Goal: Task Accomplishment & Management: Manage account settings

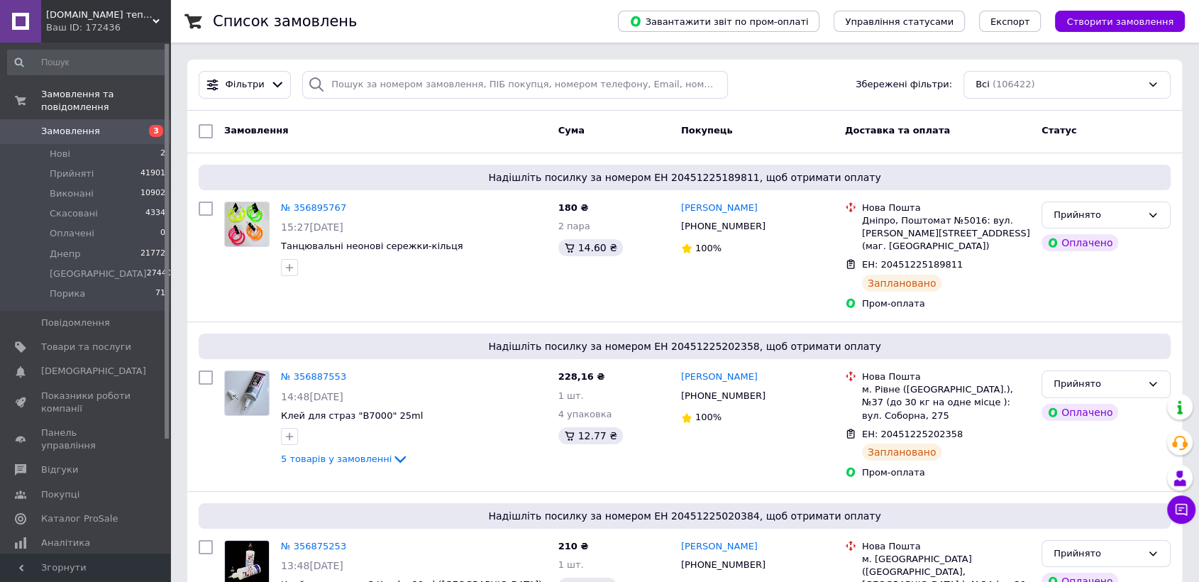
click at [141, 125] on span "3" at bounding box center [150, 131] width 39 height 13
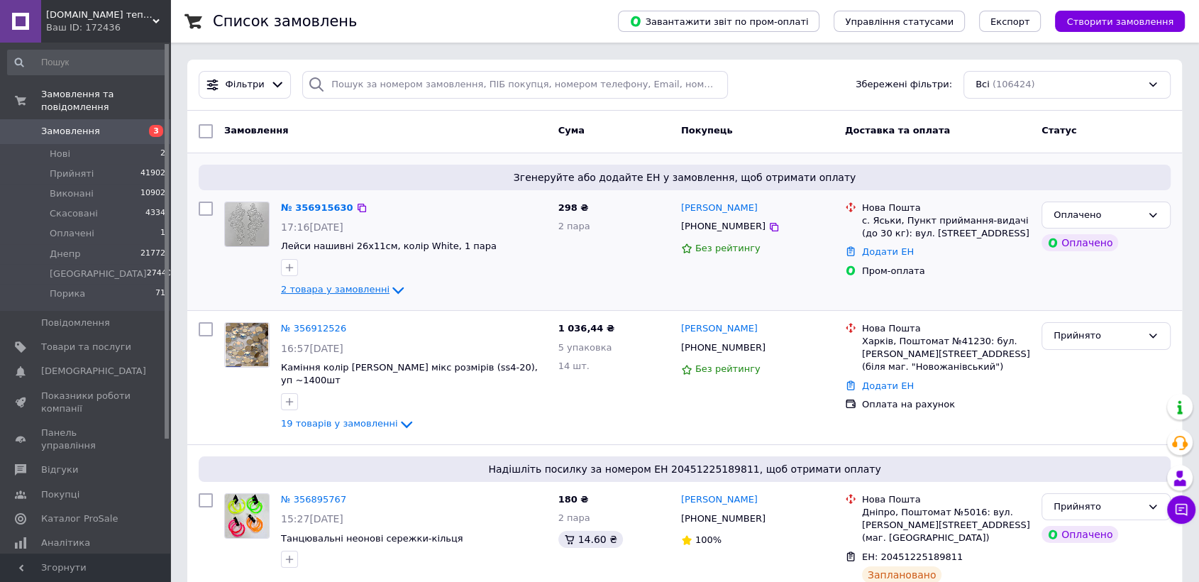
click at [309, 285] on span "2 товара у замовленні" at bounding box center [335, 289] width 109 height 11
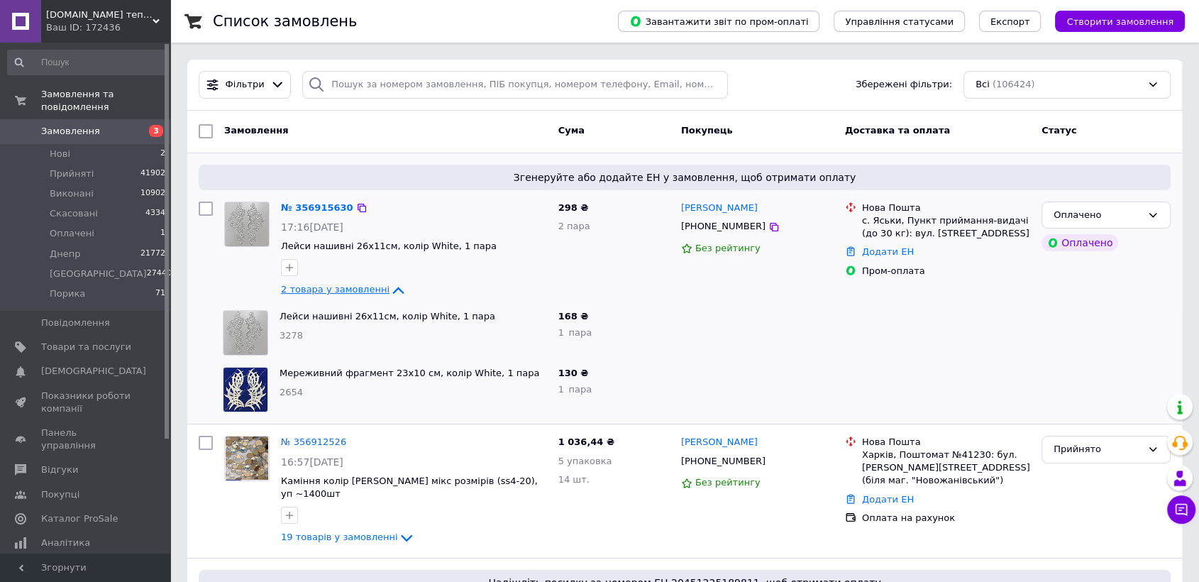
click at [310, 287] on span "2 товара у замовленні" at bounding box center [335, 289] width 109 height 11
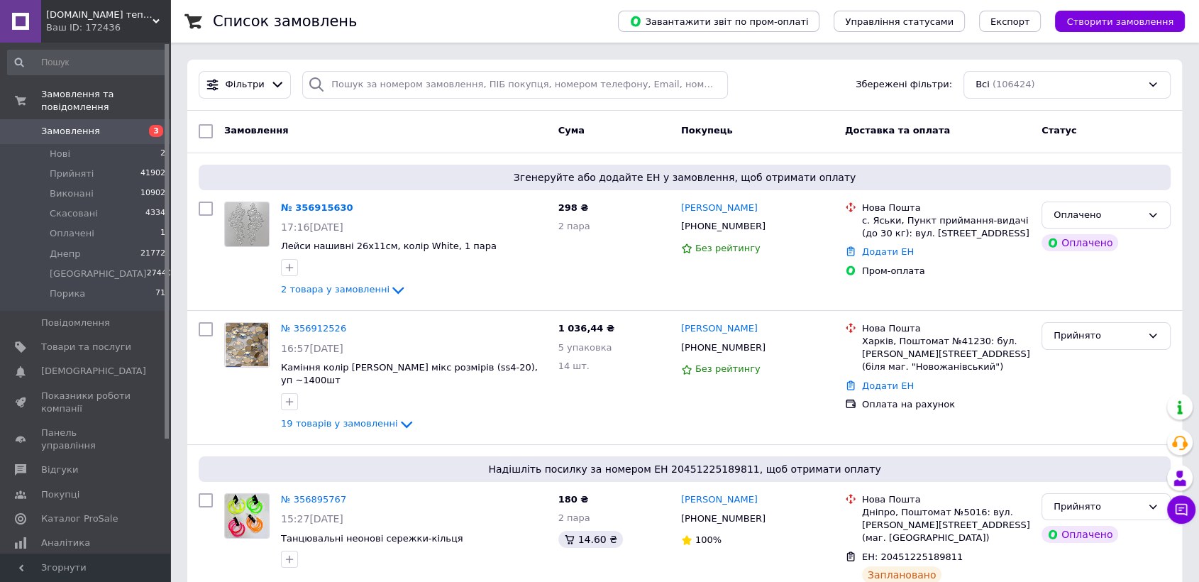
click at [95, 125] on span "Замовлення" at bounding box center [86, 131] width 90 height 13
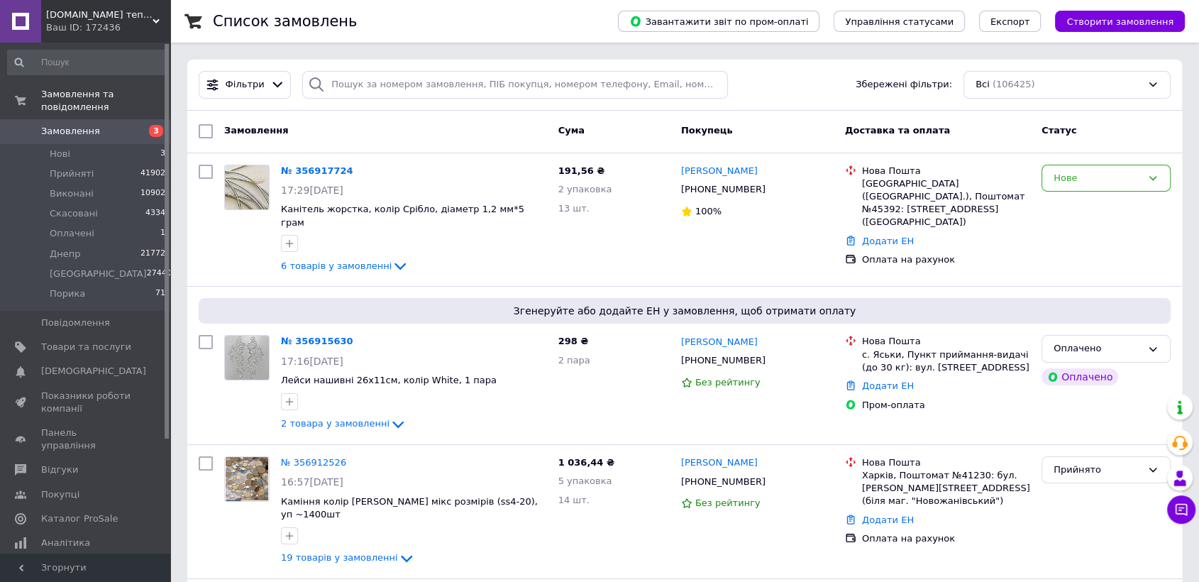
click at [85, 125] on span "Замовлення" at bounding box center [70, 131] width 59 height 13
click at [126, 125] on span "Замовлення" at bounding box center [86, 131] width 90 height 13
click at [109, 144] on li "Нові 2" at bounding box center [87, 154] width 174 height 20
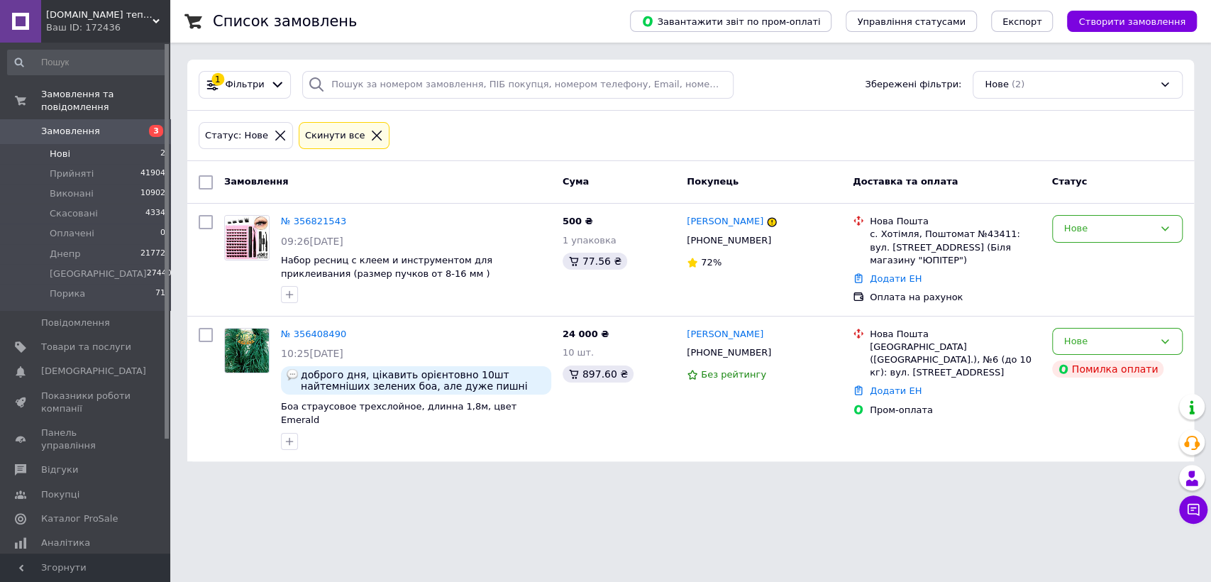
click at [106, 125] on span "Замовлення" at bounding box center [86, 131] width 90 height 13
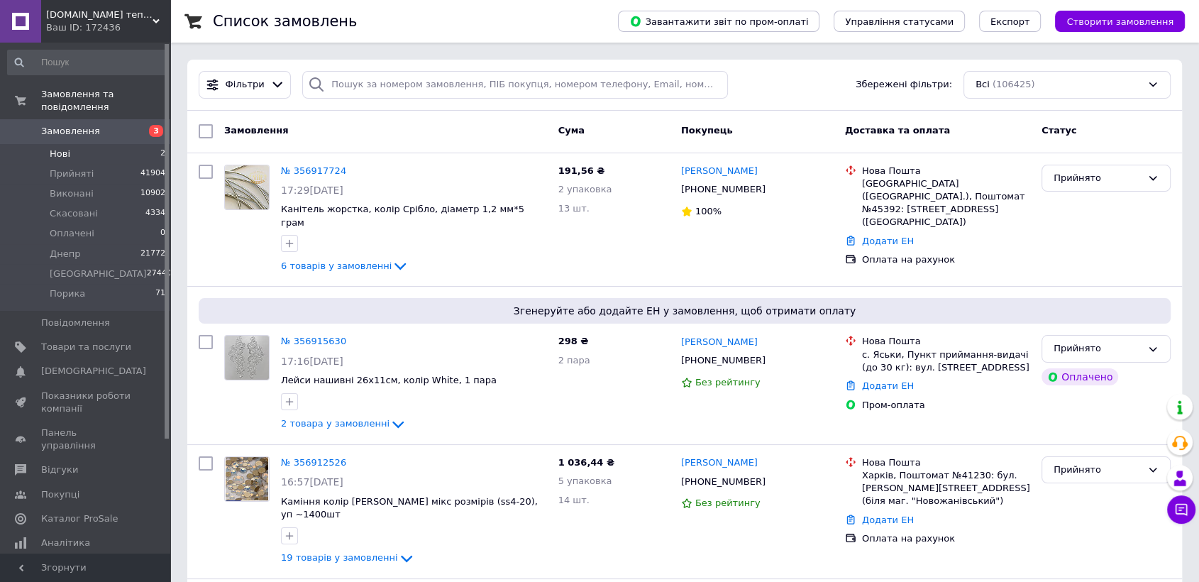
click at [87, 145] on li "Нові 2" at bounding box center [87, 154] width 174 height 20
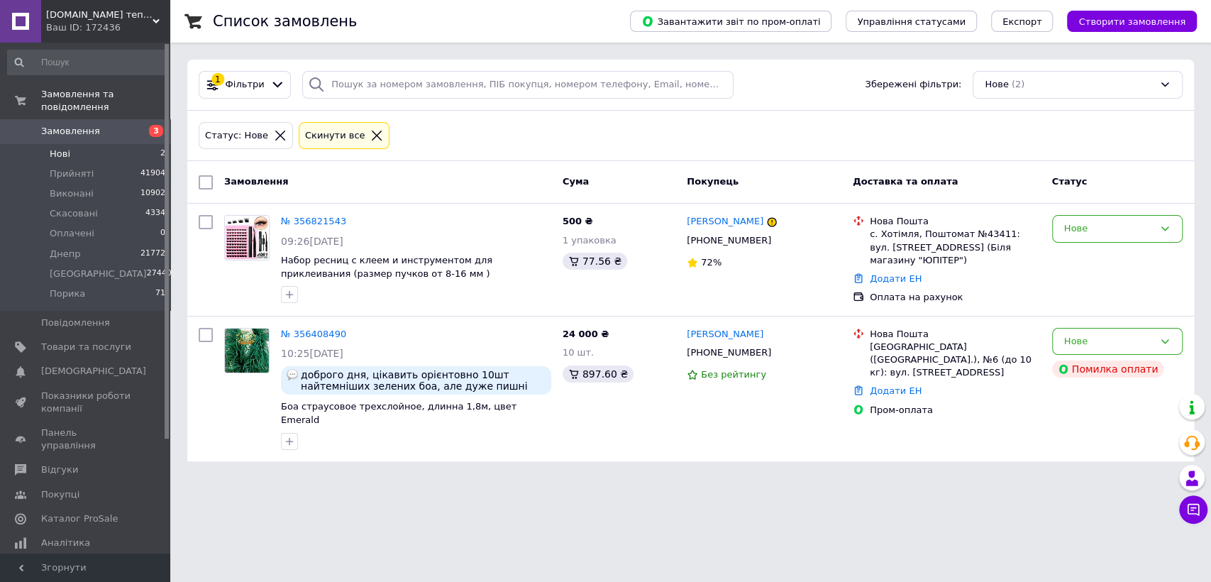
click at [94, 125] on span "Замовлення" at bounding box center [86, 131] width 90 height 13
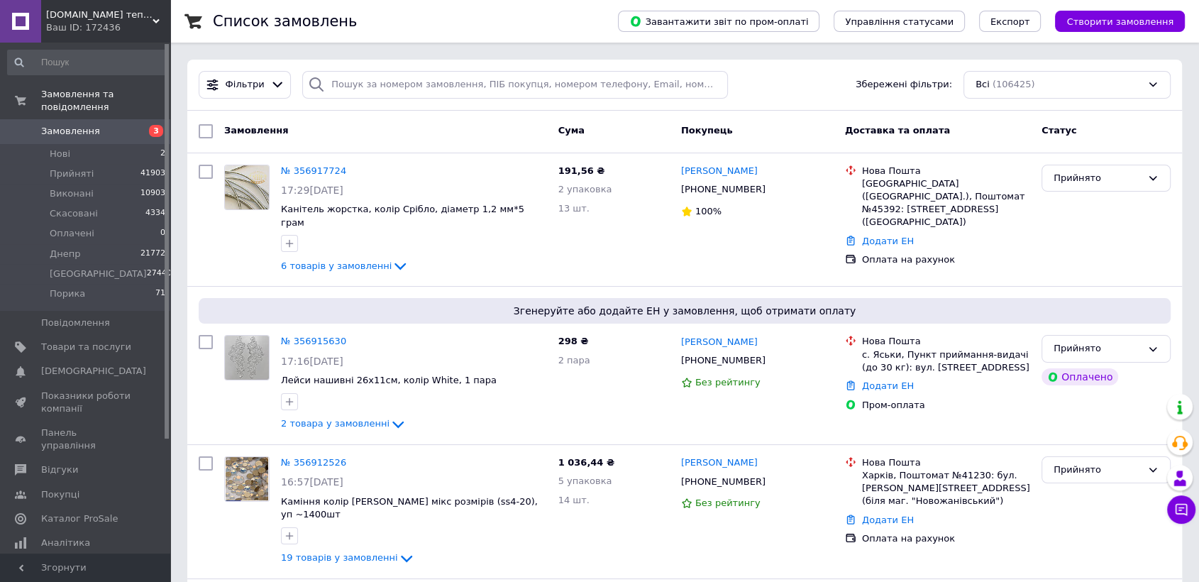
click at [94, 25] on div "Ваш ID: 172436" at bounding box center [108, 27] width 124 height 13
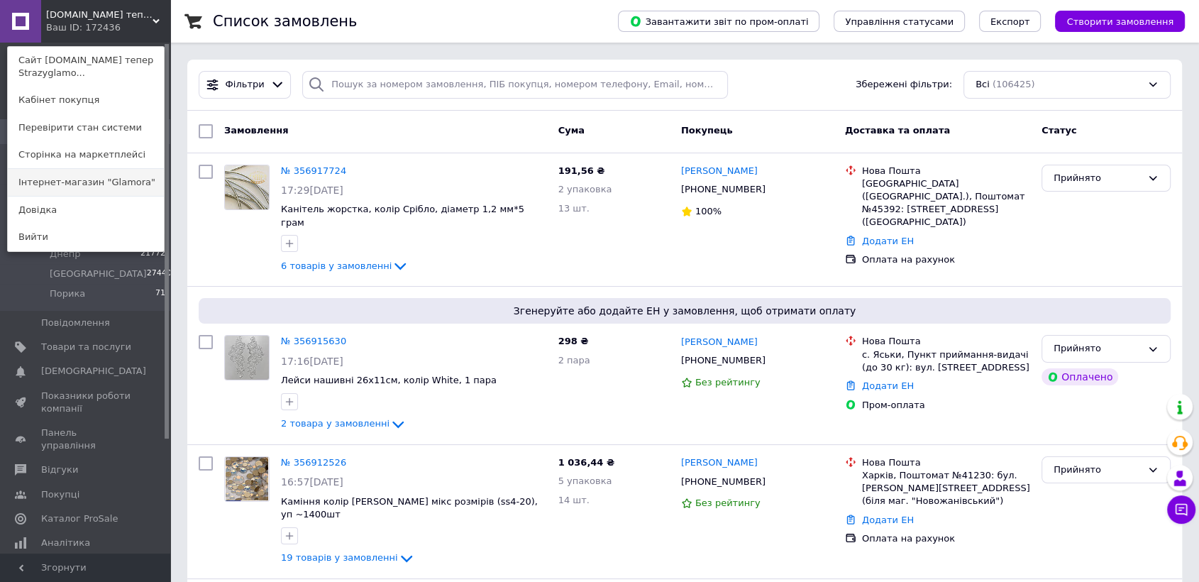
click at [82, 184] on link "Інтернет-магазин "Glamora"" at bounding box center [86, 182] width 156 height 27
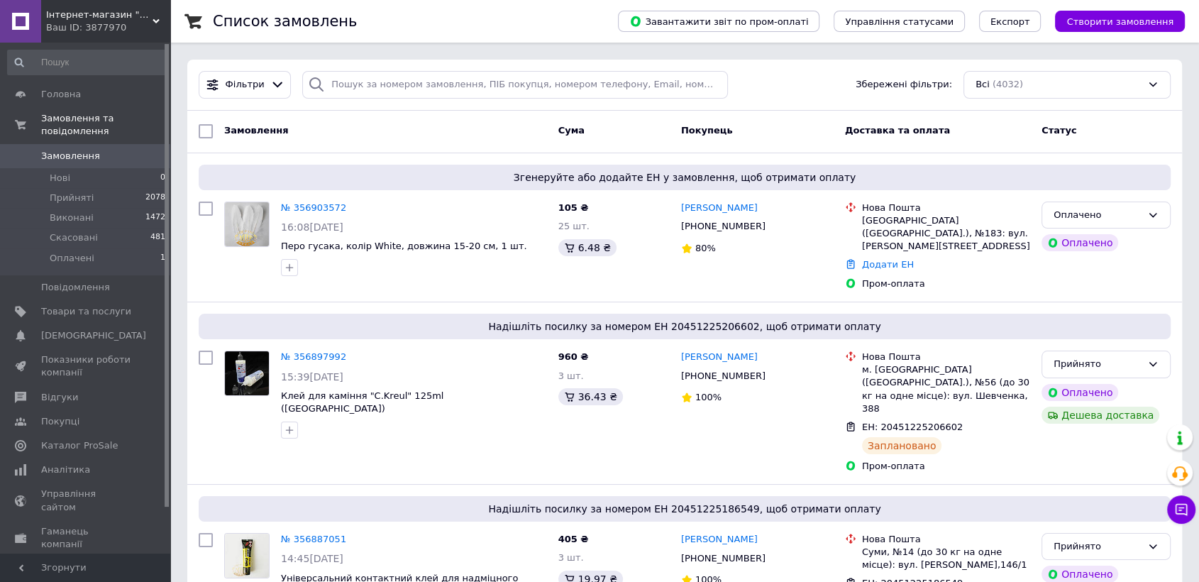
click at [83, 150] on span "Замовлення" at bounding box center [70, 156] width 59 height 13
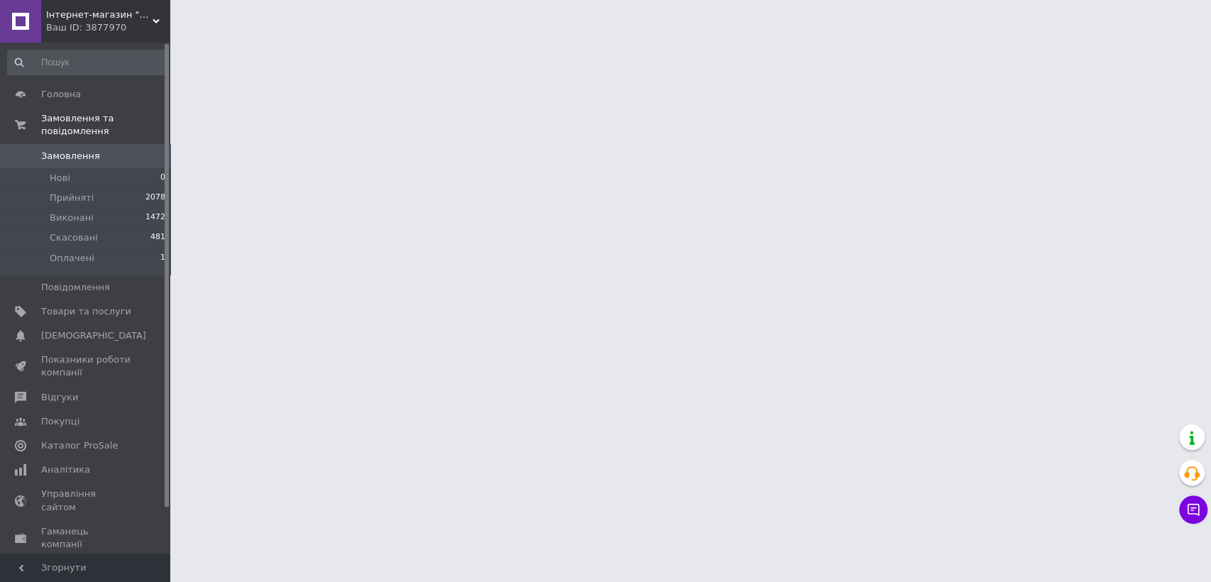
click at [138, 10] on span "Інтернет-магазин "Glamora"" at bounding box center [99, 15] width 106 height 13
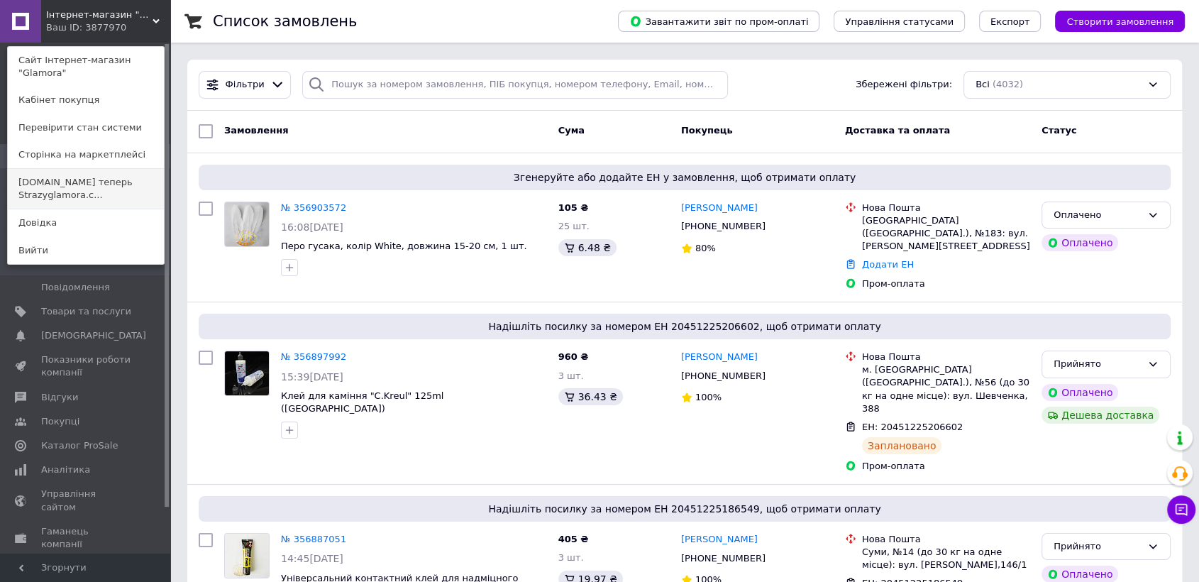
click at [136, 175] on link "[DOMAIN_NAME] теперь Strazyglamora.c..." at bounding box center [86, 189] width 156 height 40
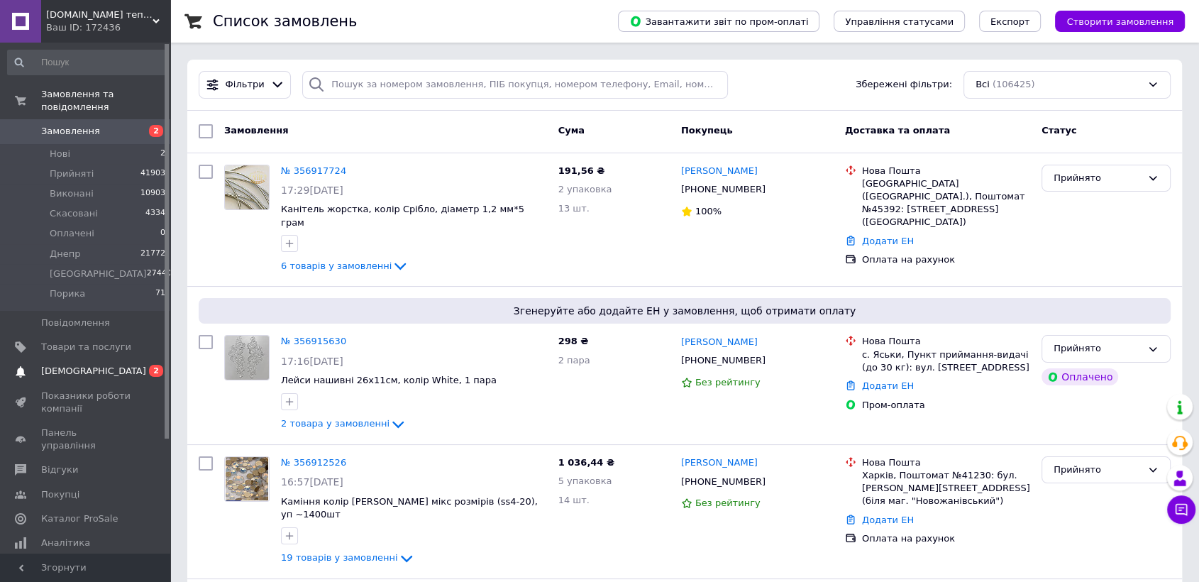
click at [82, 365] on span "[DEMOGRAPHIC_DATA]" at bounding box center [93, 371] width 105 height 13
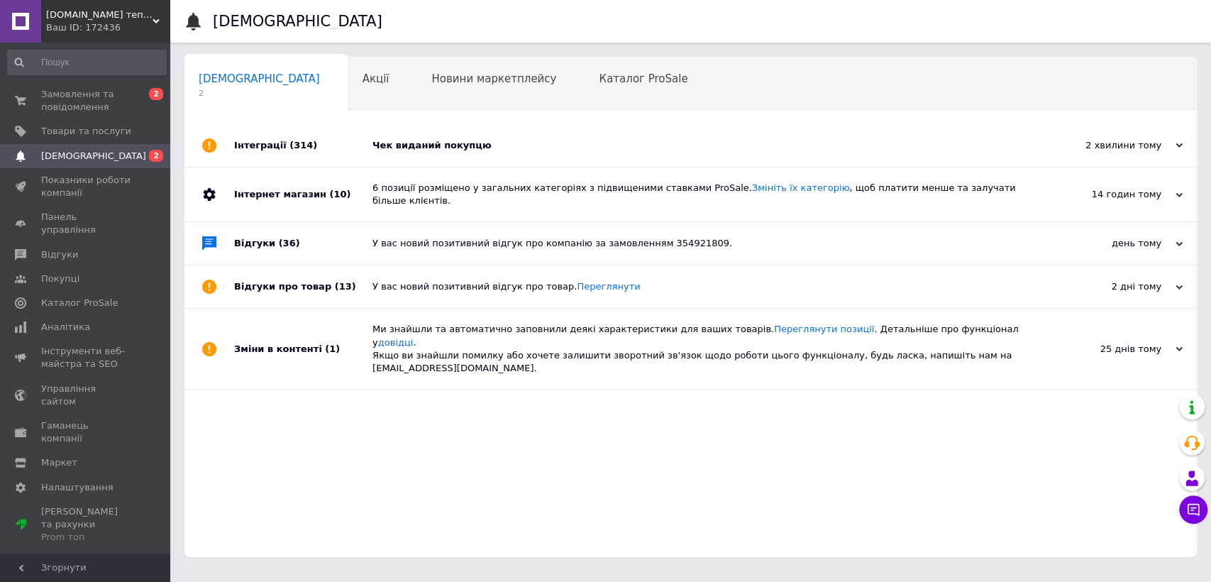
click at [533, 134] on div "Чек виданий покупцю" at bounding box center [706, 145] width 668 height 43
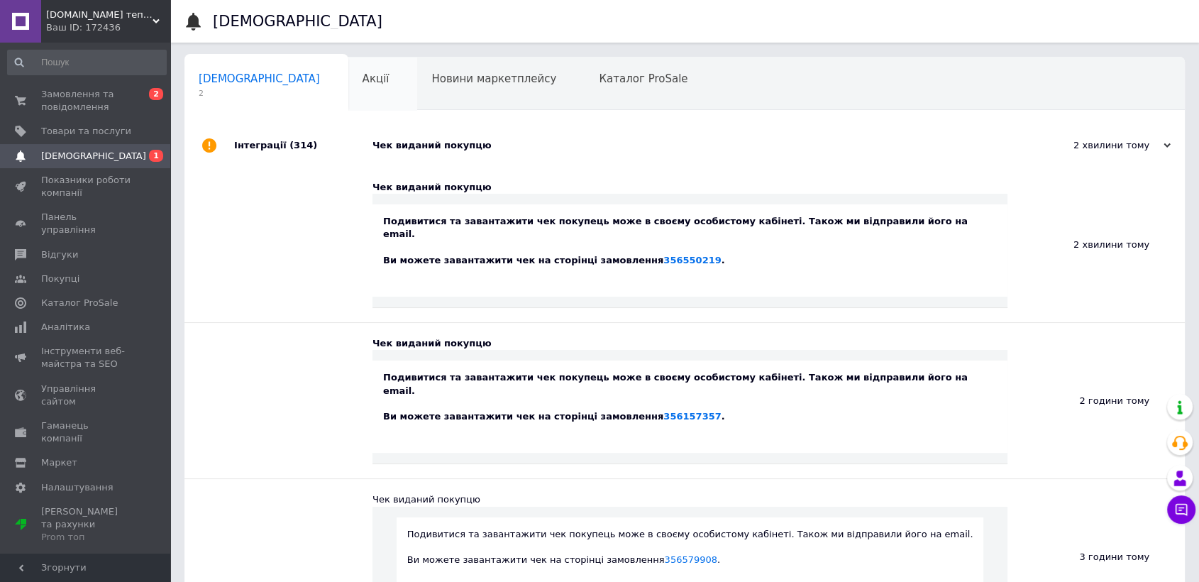
click at [362, 81] on span "Акції" at bounding box center [375, 78] width 27 height 13
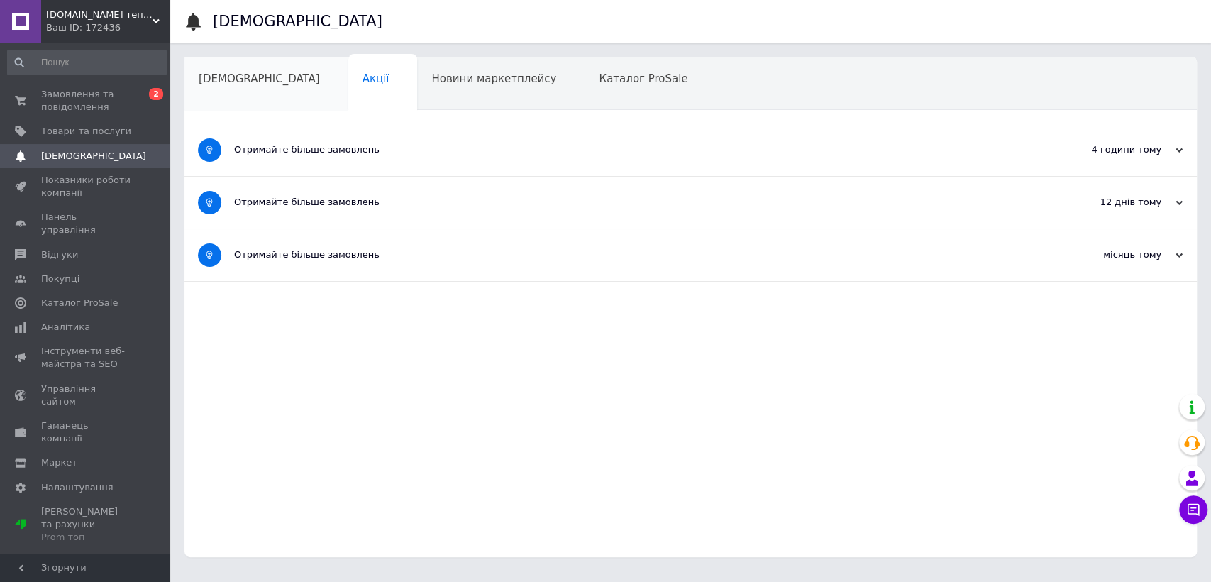
click at [243, 92] on div "[DEMOGRAPHIC_DATA]" at bounding box center [266, 84] width 164 height 54
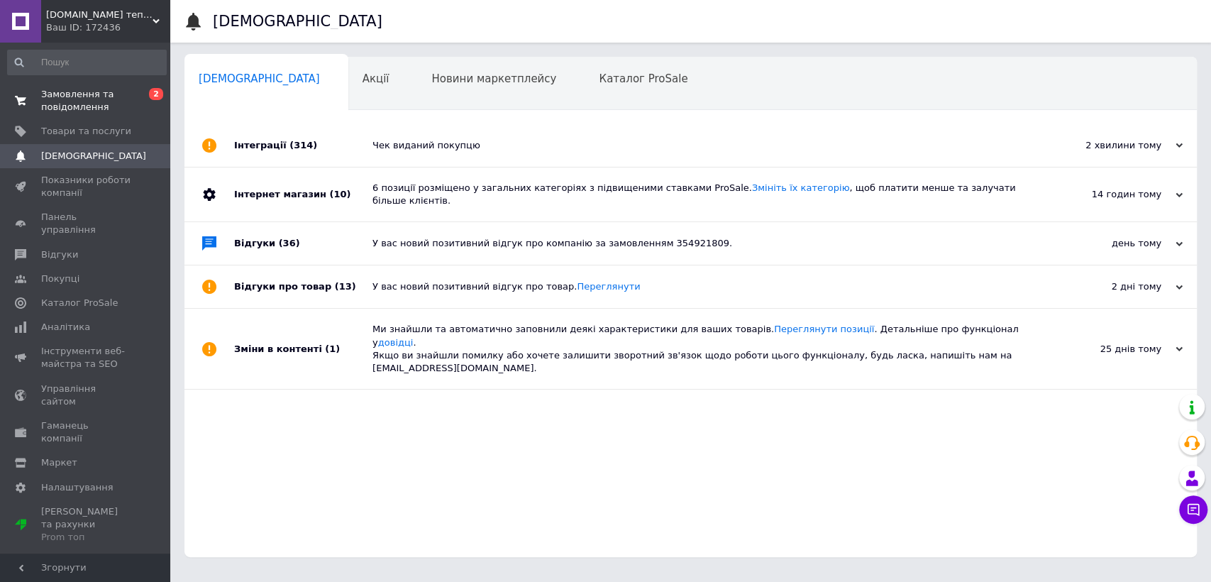
click at [105, 91] on span "Замовлення та повідомлення" at bounding box center [86, 101] width 90 height 26
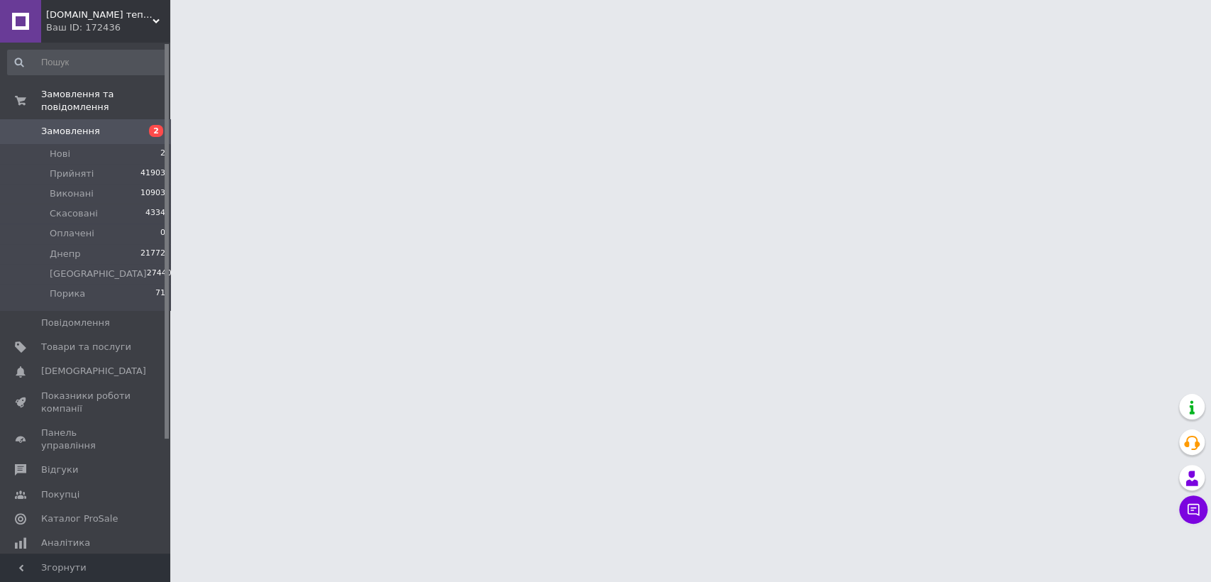
click at [99, 126] on link "Замовлення 2" at bounding box center [87, 131] width 174 height 24
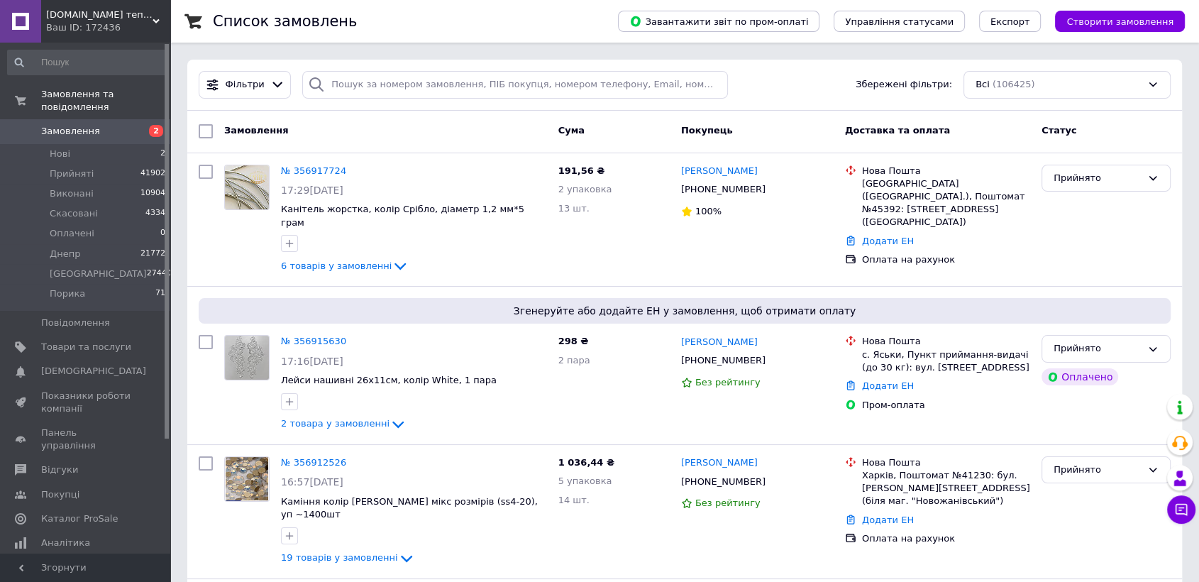
click at [106, 125] on span "Замовлення" at bounding box center [86, 131] width 90 height 13
click at [91, 391] on span "Показники роботи компанії" at bounding box center [86, 402] width 90 height 26
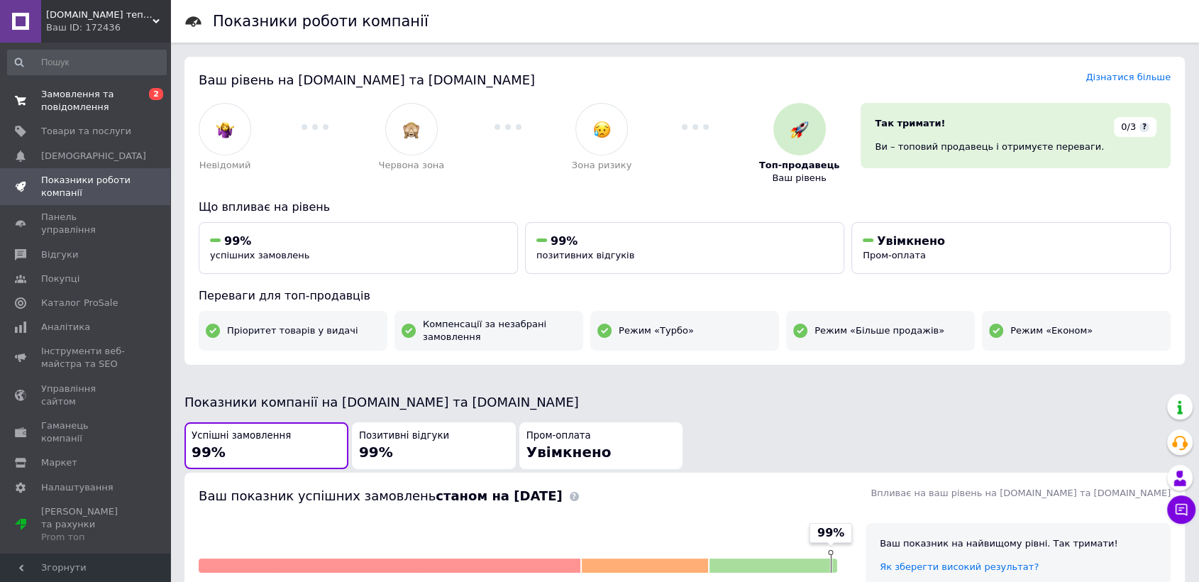
click at [119, 91] on span "Замовлення та повідомлення" at bounding box center [86, 101] width 90 height 26
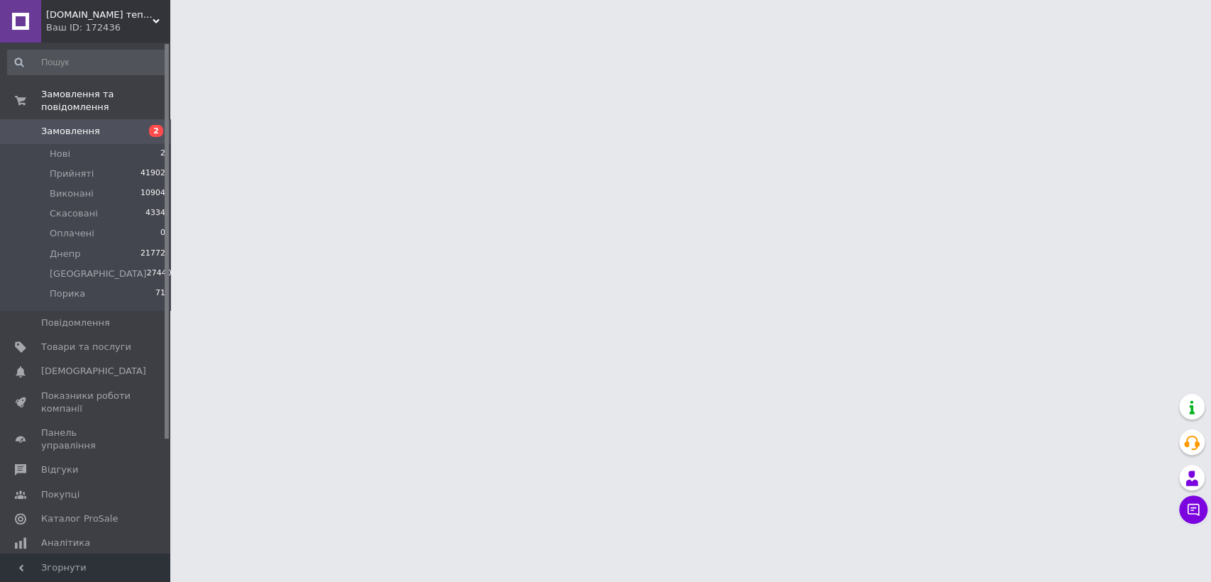
click at [109, 119] on link "Замовлення 2" at bounding box center [87, 131] width 174 height 24
click at [107, 125] on span "Замовлення" at bounding box center [86, 131] width 90 height 13
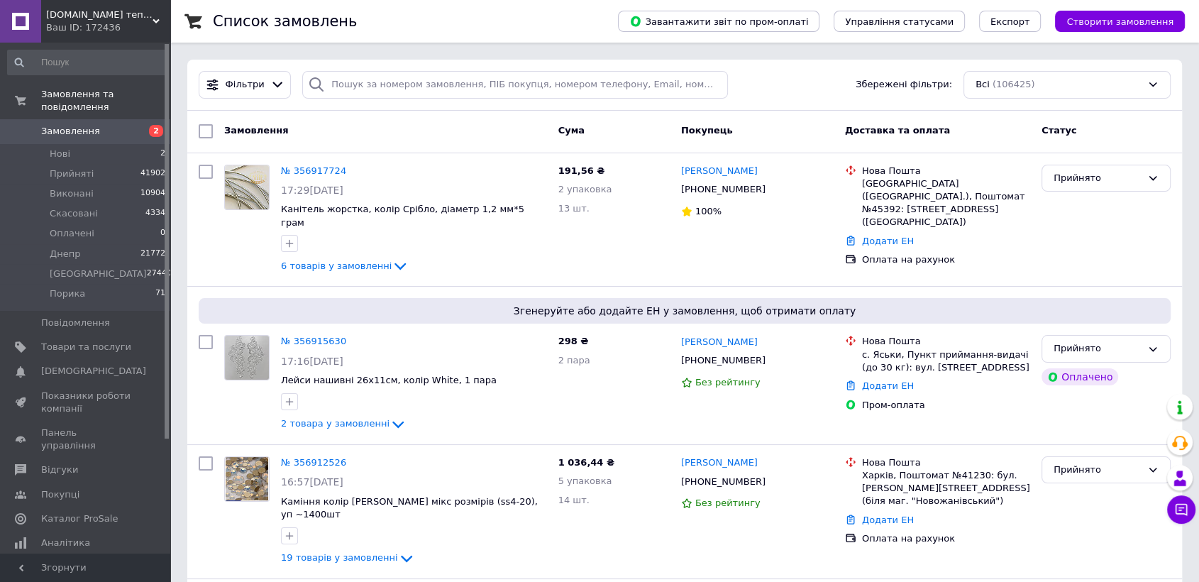
click at [123, 125] on span "Замовлення" at bounding box center [86, 131] width 90 height 13
click at [76, 389] on span "Показники роботи компанії" at bounding box center [86, 402] width 90 height 26
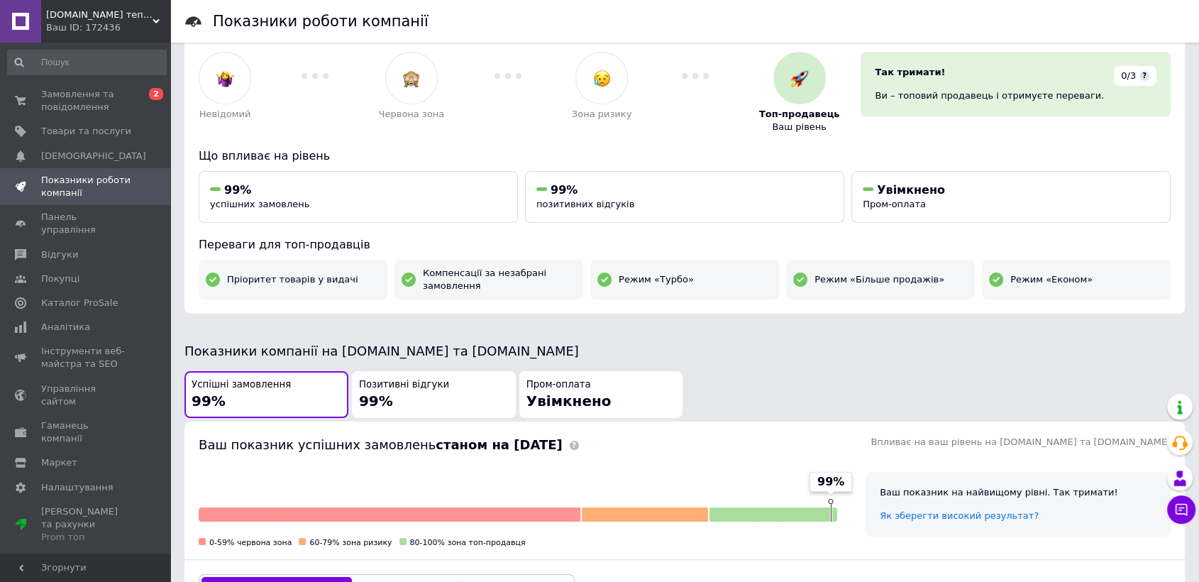
scroll to position [79, 0]
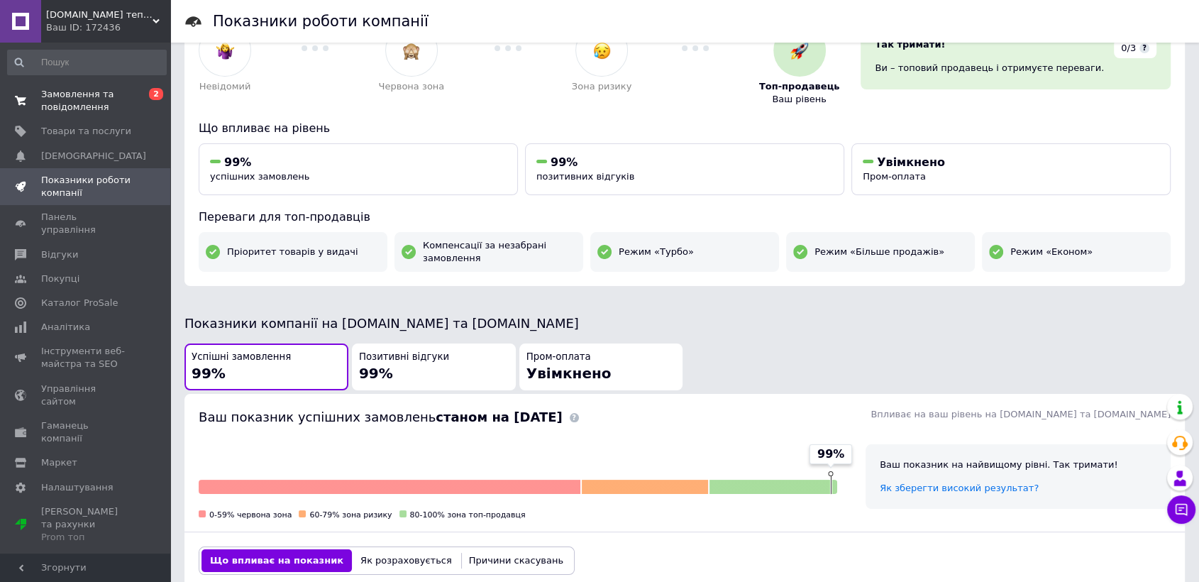
click at [93, 103] on span "Замовлення та повідомлення" at bounding box center [86, 101] width 90 height 26
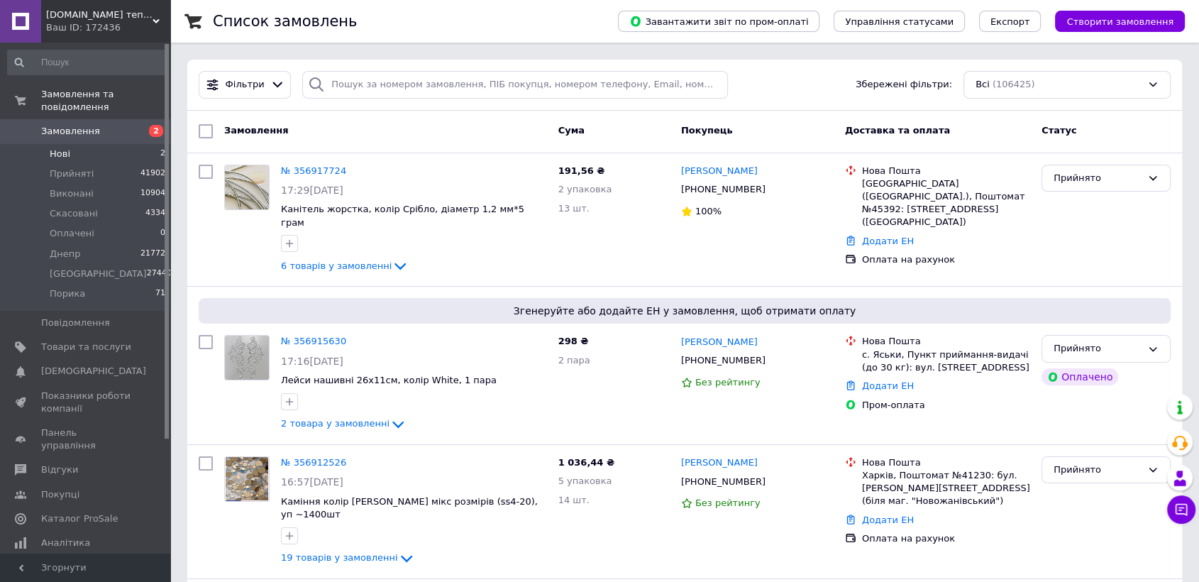
click at [62, 148] on span "Нові" at bounding box center [60, 154] width 21 height 13
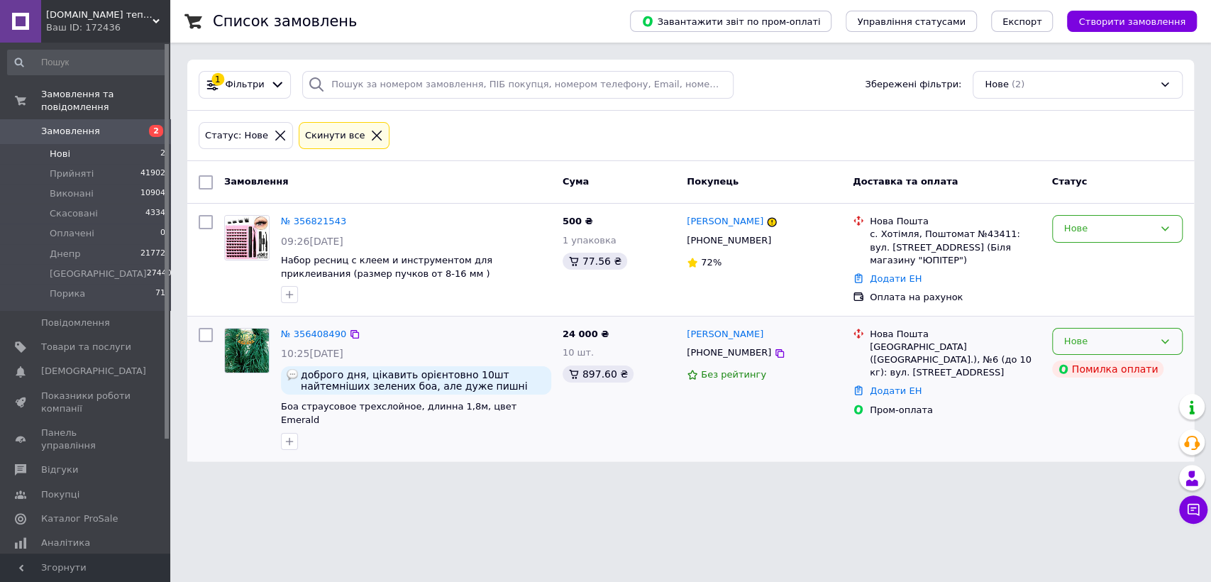
click at [1167, 345] on icon at bounding box center [1164, 340] width 11 height 11
click at [997, 405] on div "Пром-оплата" at bounding box center [955, 410] width 177 height 18
click at [1159, 337] on icon at bounding box center [1164, 340] width 11 height 11
click at [1101, 423] on li "Скасовано" at bounding box center [1117, 422] width 129 height 26
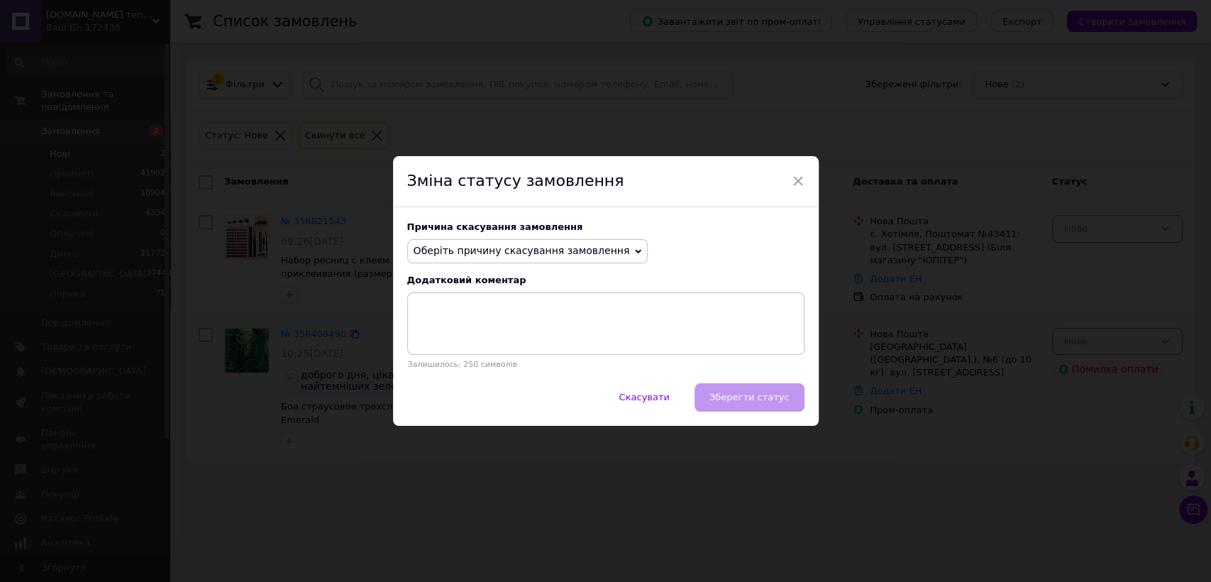
click at [469, 254] on span "Оберіть причину скасування замовлення" at bounding box center [522, 250] width 216 height 11
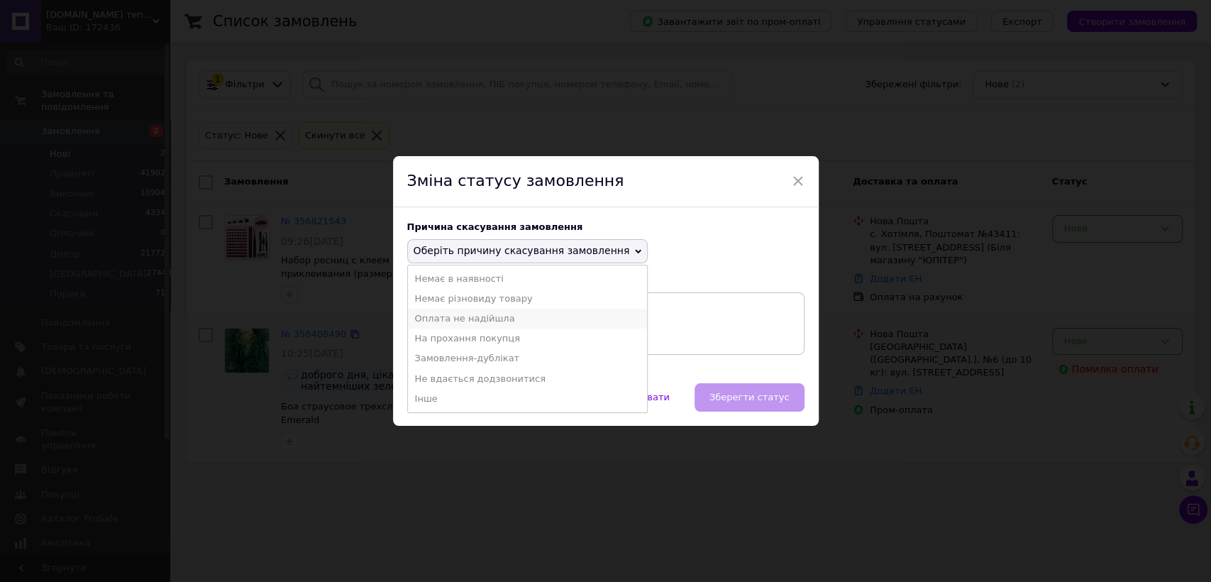
click at [499, 319] on li "Оплата не надійшла" at bounding box center [528, 319] width 240 height 20
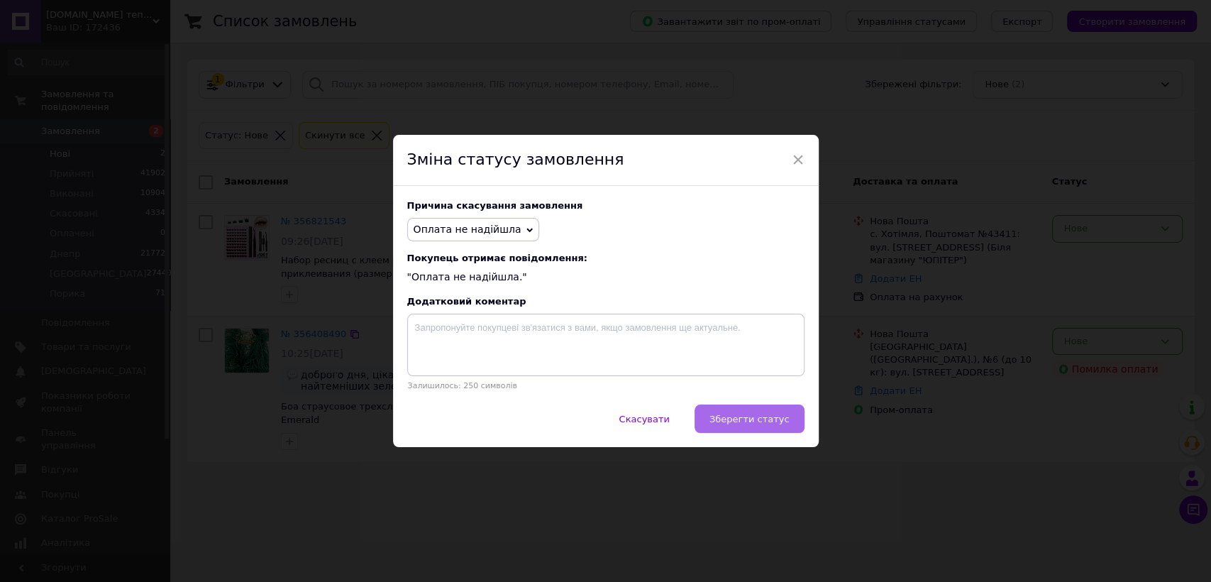
click at [754, 410] on button "Зберегти статус" at bounding box center [749, 418] width 110 height 28
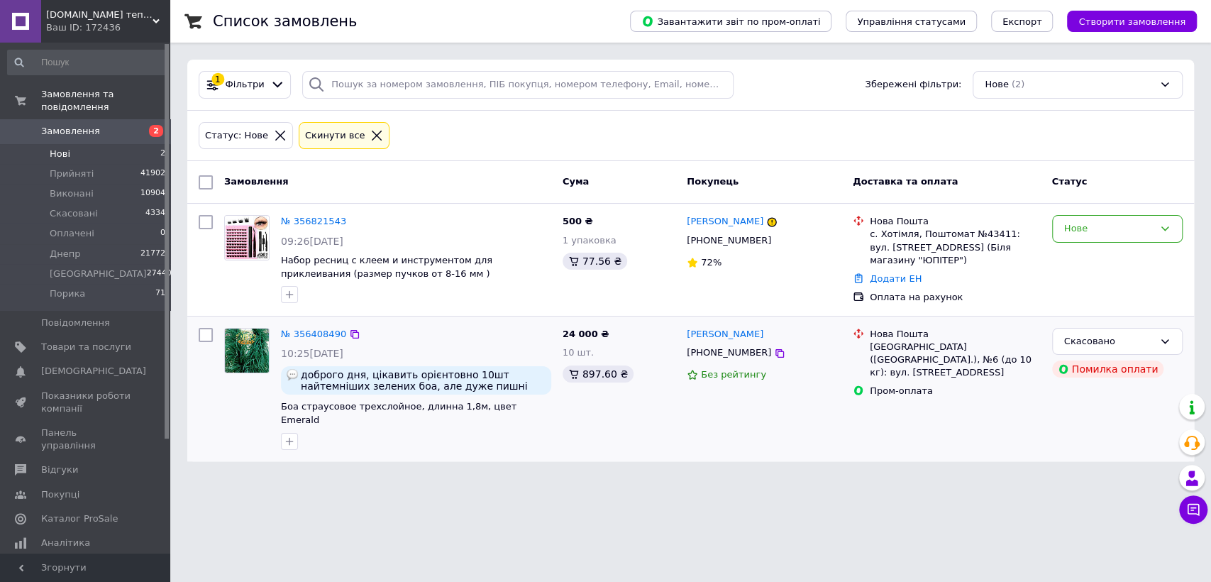
click at [96, 125] on span "Замовлення" at bounding box center [86, 131] width 90 height 13
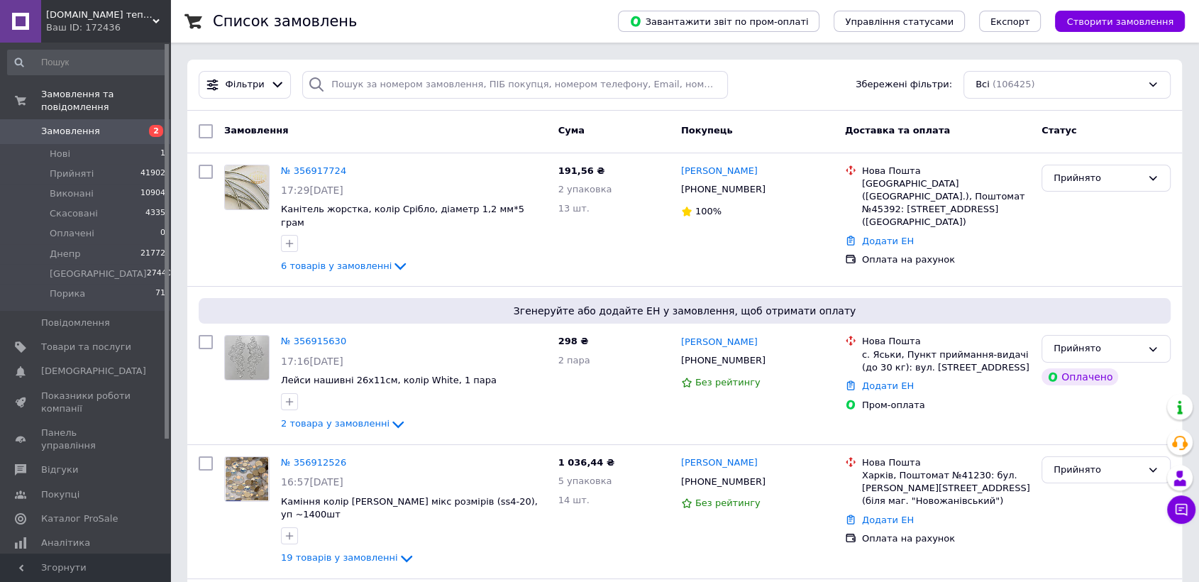
click at [82, 18] on span "[DOMAIN_NAME] тепер [DOMAIN_NAME]" at bounding box center [99, 15] width 106 height 13
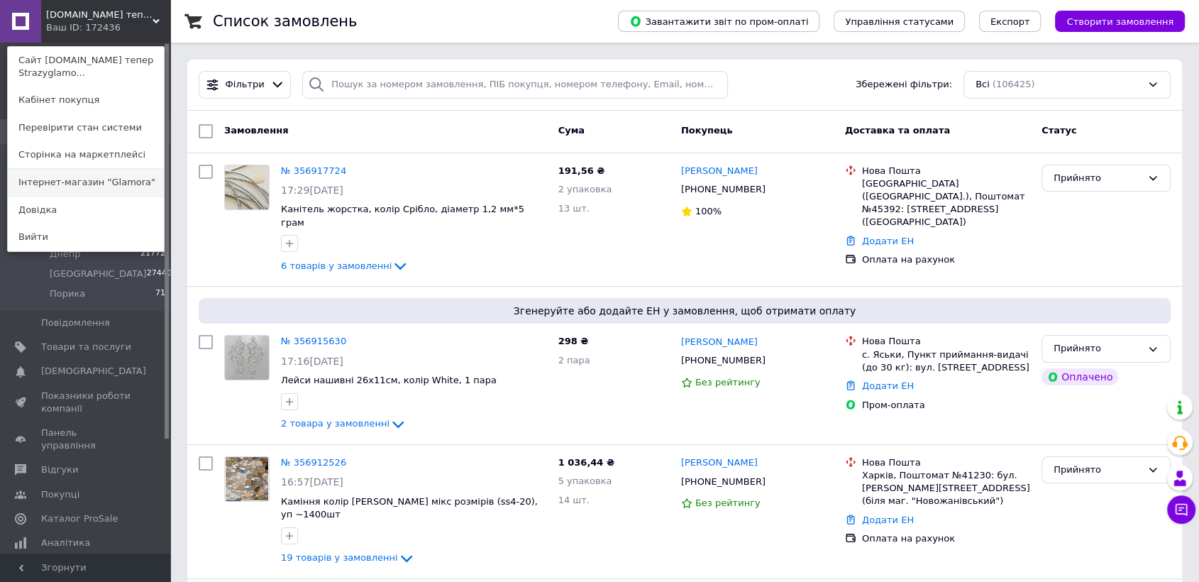
click at [79, 179] on link "Інтернет-магазин "Glamora"" at bounding box center [86, 182] width 156 height 27
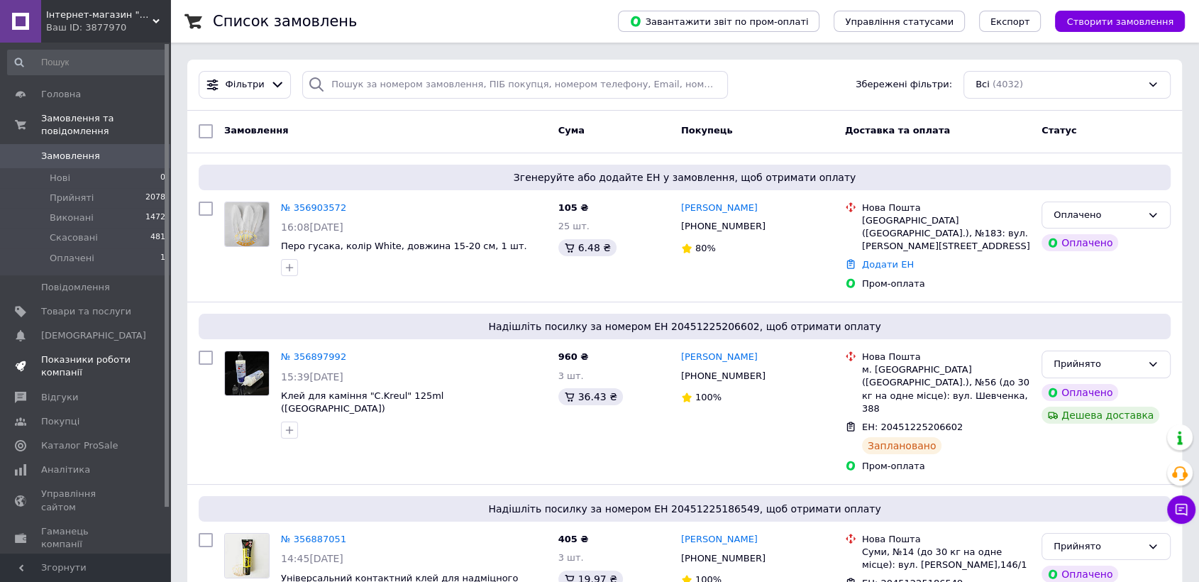
click at [94, 353] on span "Показники роботи компанії" at bounding box center [86, 366] width 90 height 26
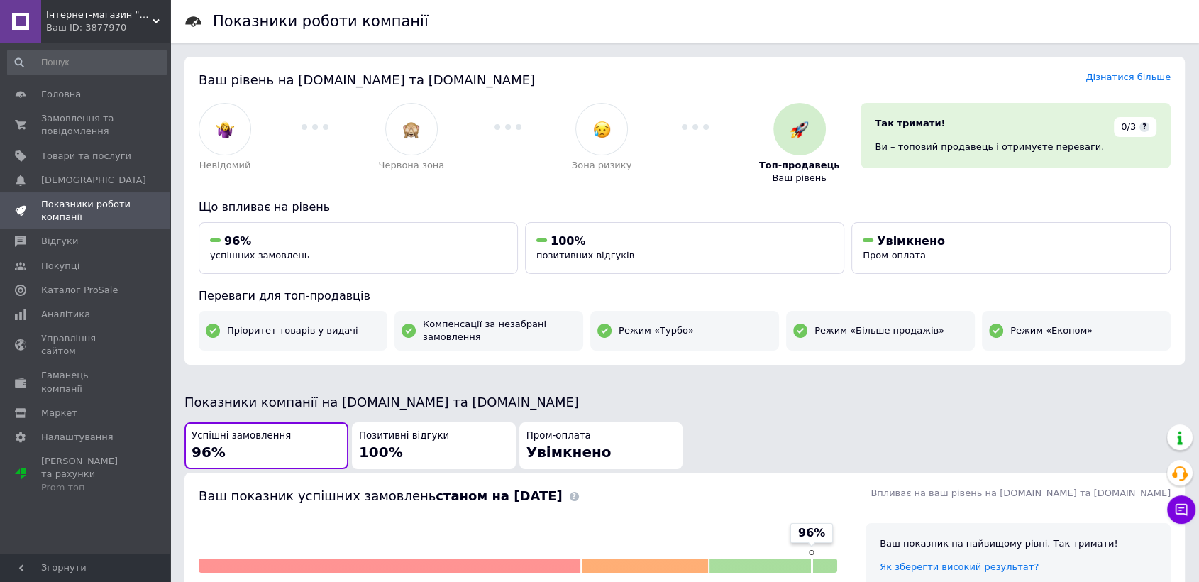
click at [87, 23] on div "Ваш ID: 3877970" at bounding box center [108, 27] width 124 height 13
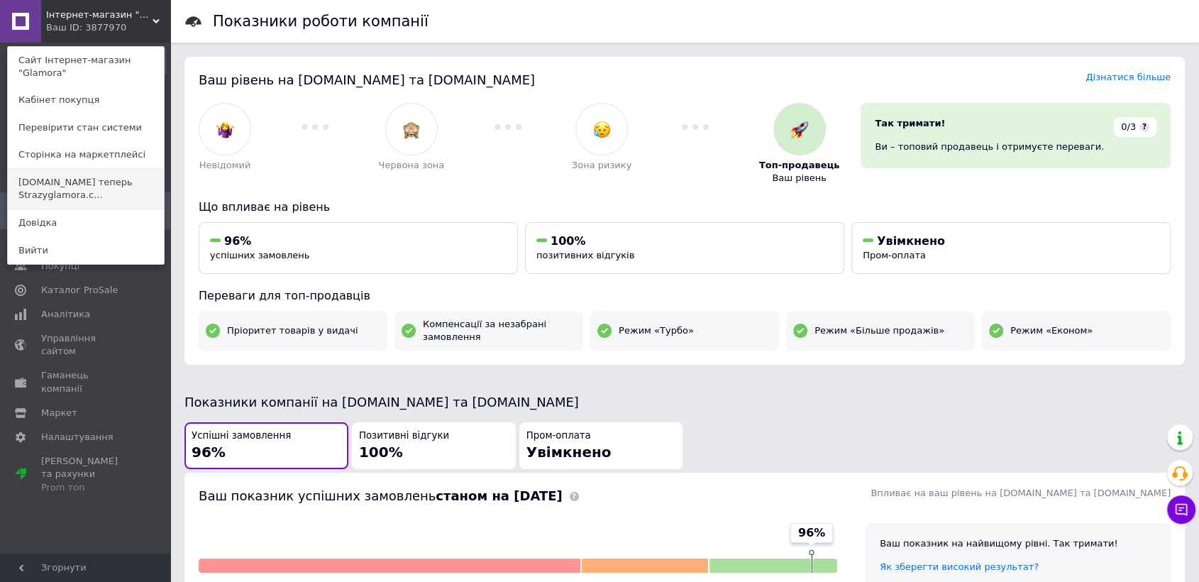
click at [77, 184] on link "Swarovski.prom.ua теперь Strazyglamora.c..." at bounding box center [86, 189] width 156 height 40
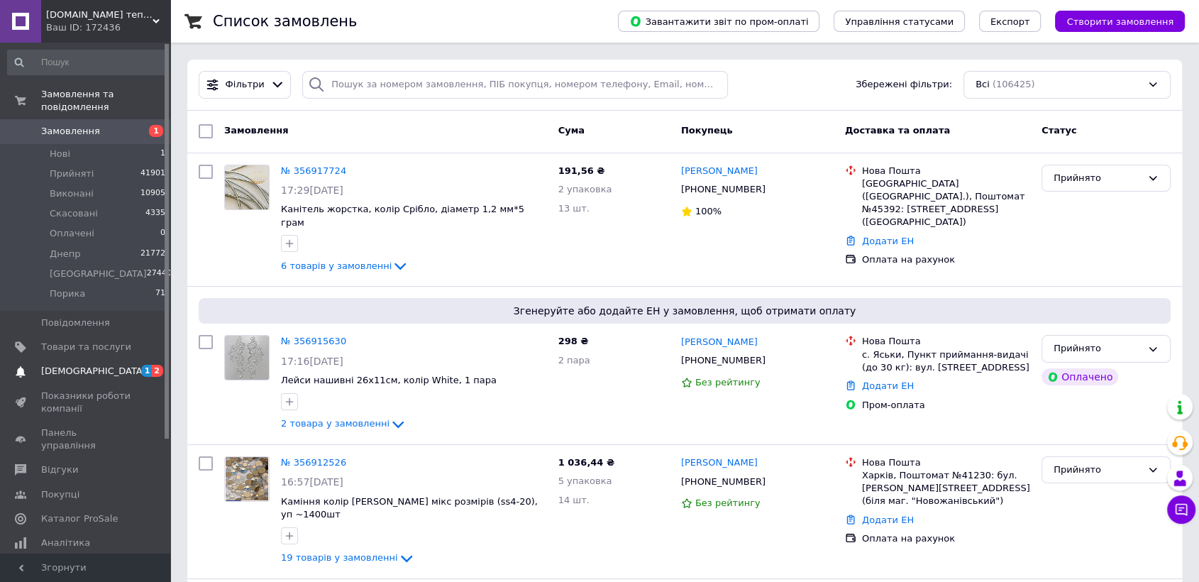
click at [79, 365] on span "[DEMOGRAPHIC_DATA]" at bounding box center [93, 371] width 105 height 13
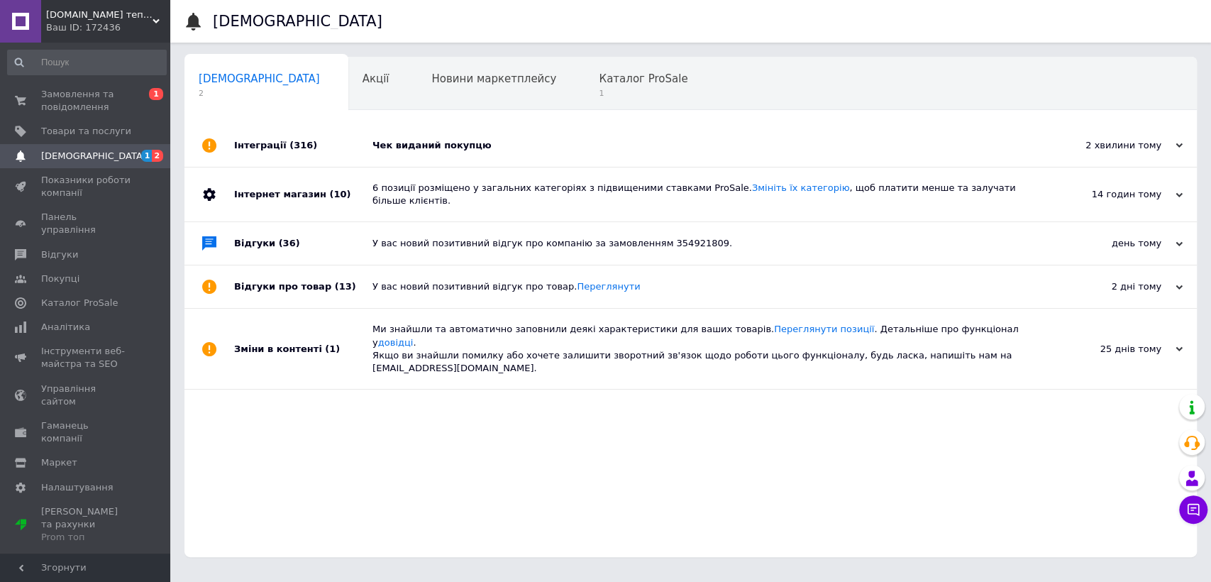
click at [536, 125] on div "Чек виданий покупцю" at bounding box center [706, 145] width 668 height 43
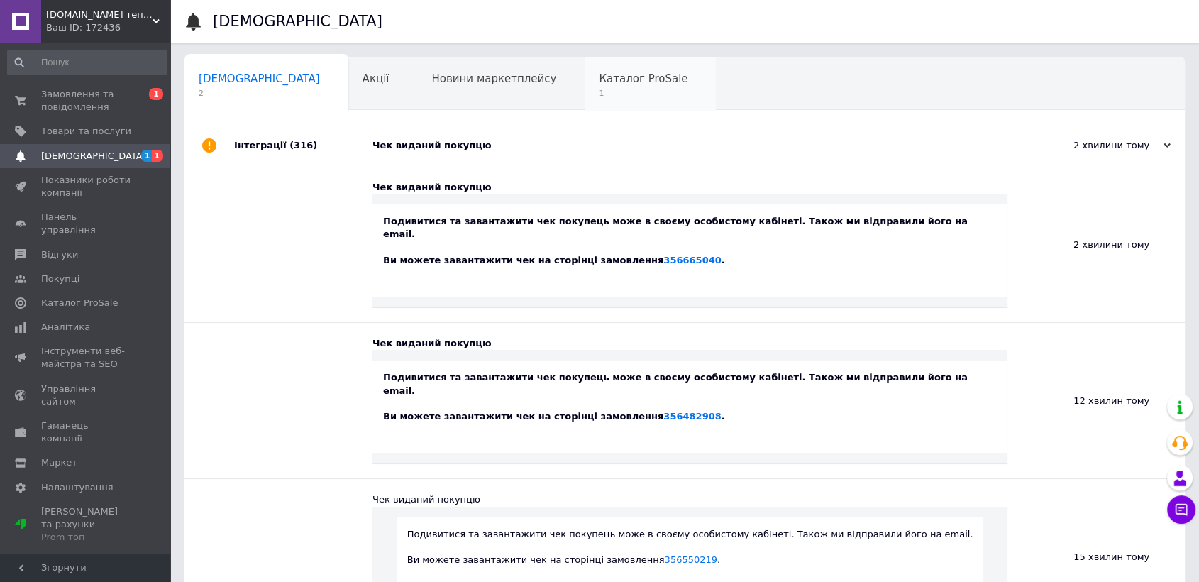
click at [599, 98] on span "1" at bounding box center [643, 93] width 89 height 11
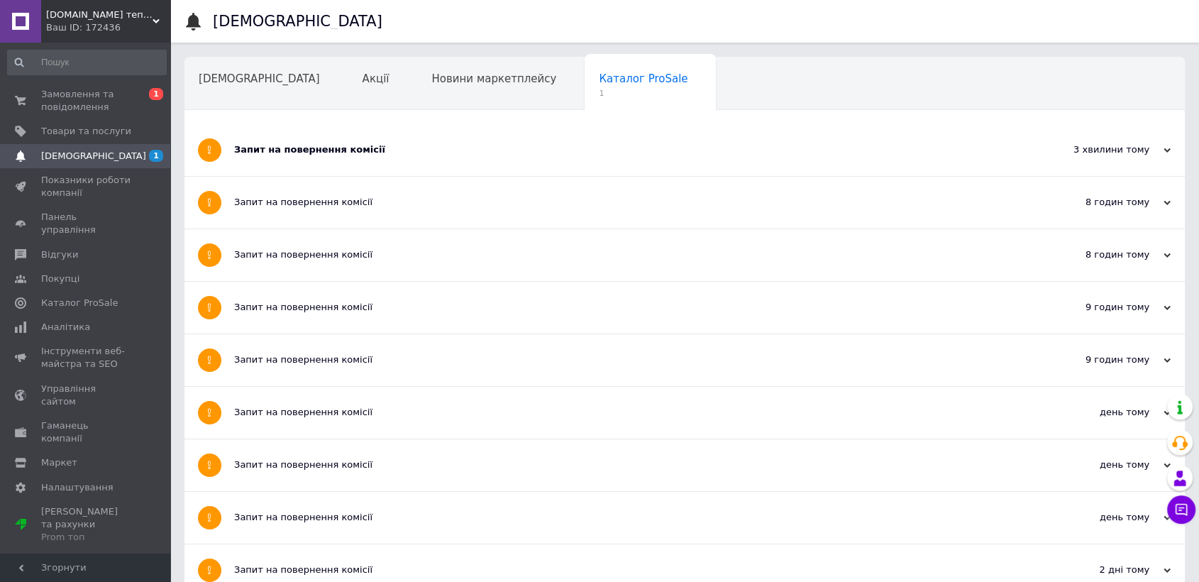
click at [540, 130] on div "Запит на повернення комісії" at bounding box center [631, 150] width 794 height 52
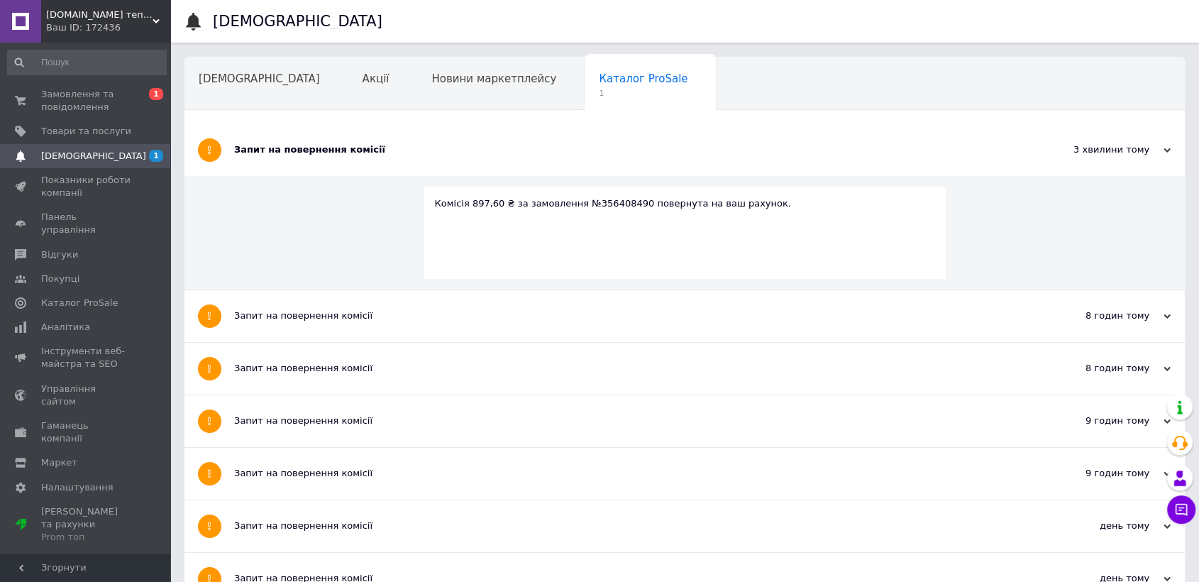
click at [434, 94] on div "Новини маркетплейсу" at bounding box center [500, 84] width 167 height 54
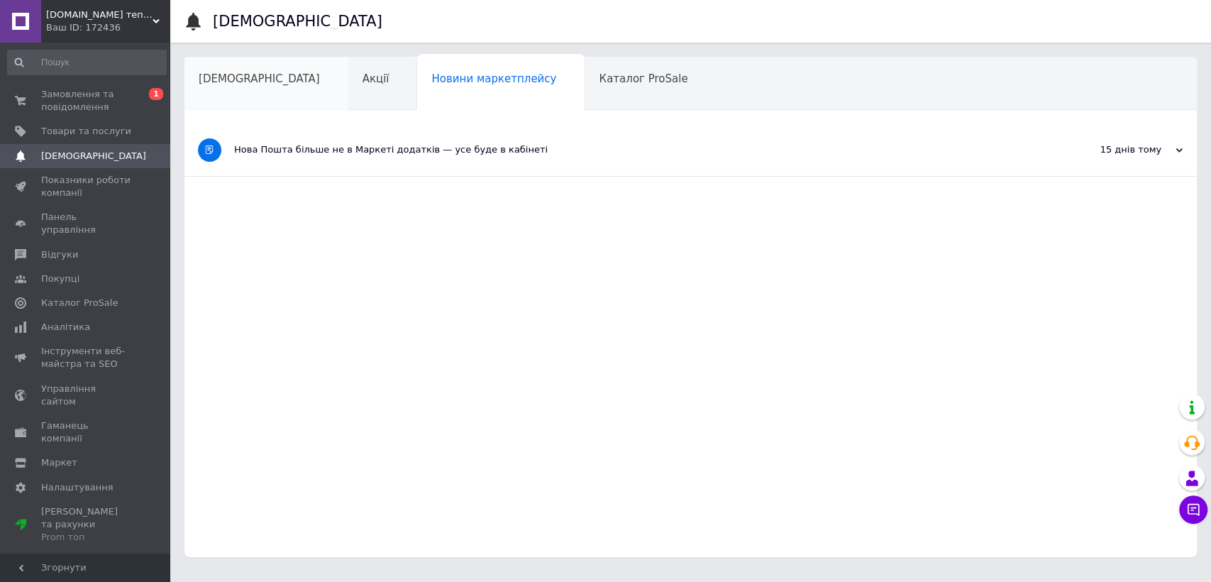
click at [267, 89] on div "[DEMOGRAPHIC_DATA]" at bounding box center [266, 84] width 164 height 54
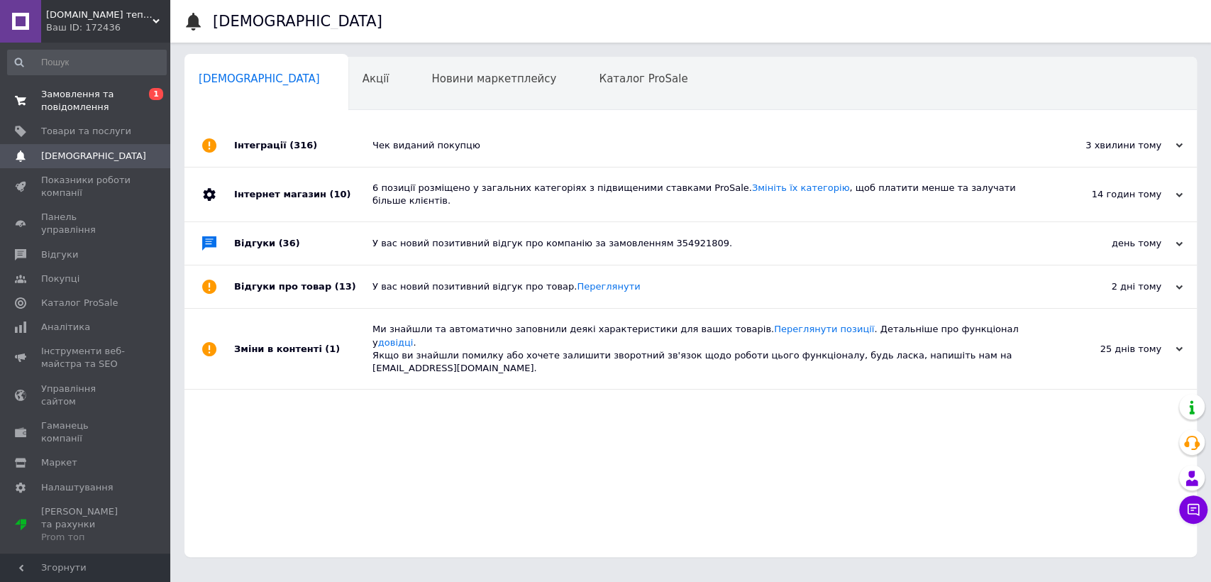
click at [96, 101] on span "Замовлення та повідомлення" at bounding box center [86, 101] width 90 height 26
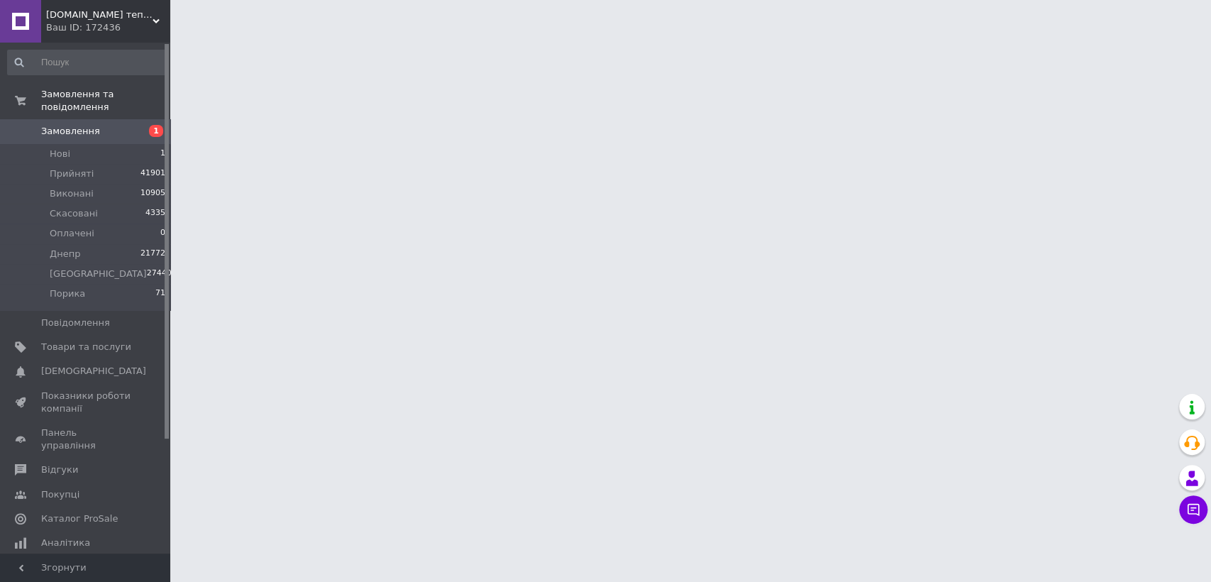
click at [148, 125] on span "1" at bounding box center [150, 131] width 39 height 13
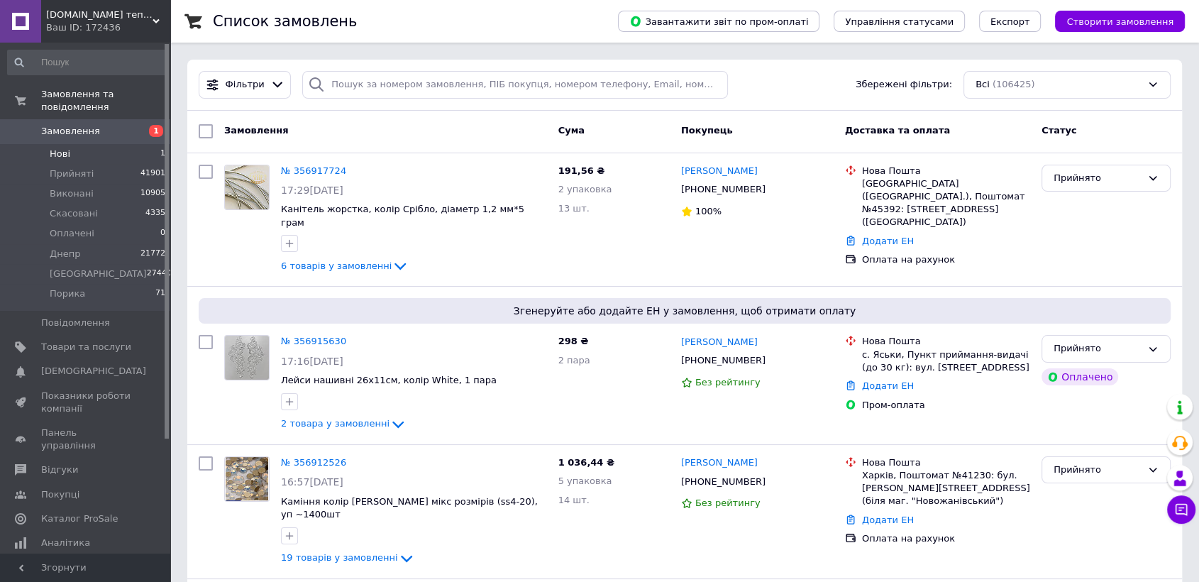
click at [63, 148] on span "Нові" at bounding box center [60, 154] width 21 height 13
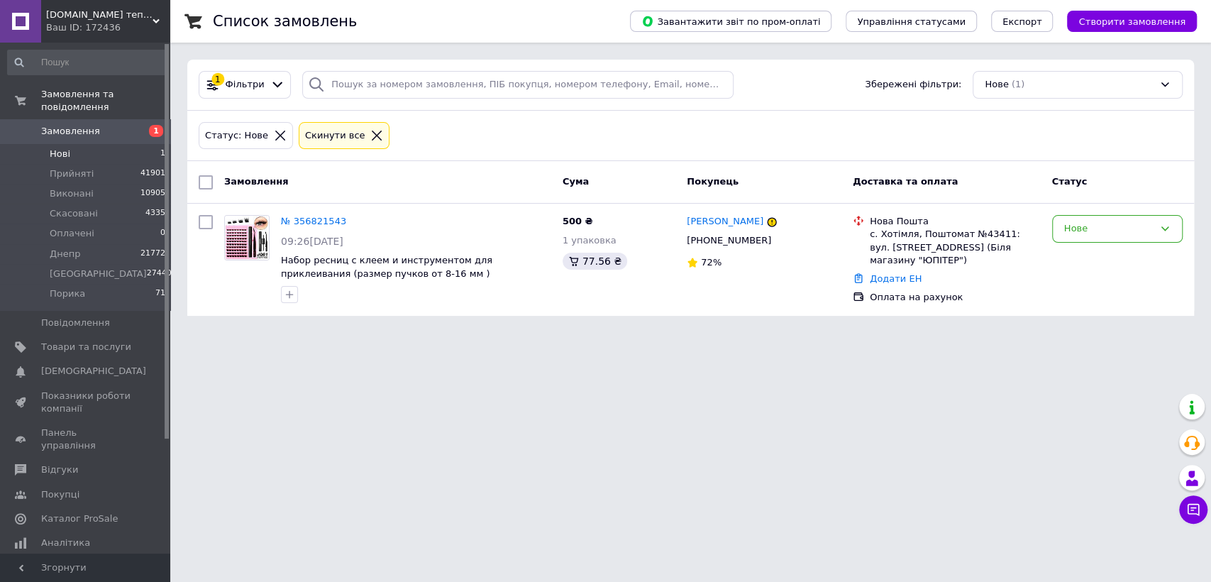
click at [63, 125] on span "Замовлення" at bounding box center [70, 131] width 59 height 13
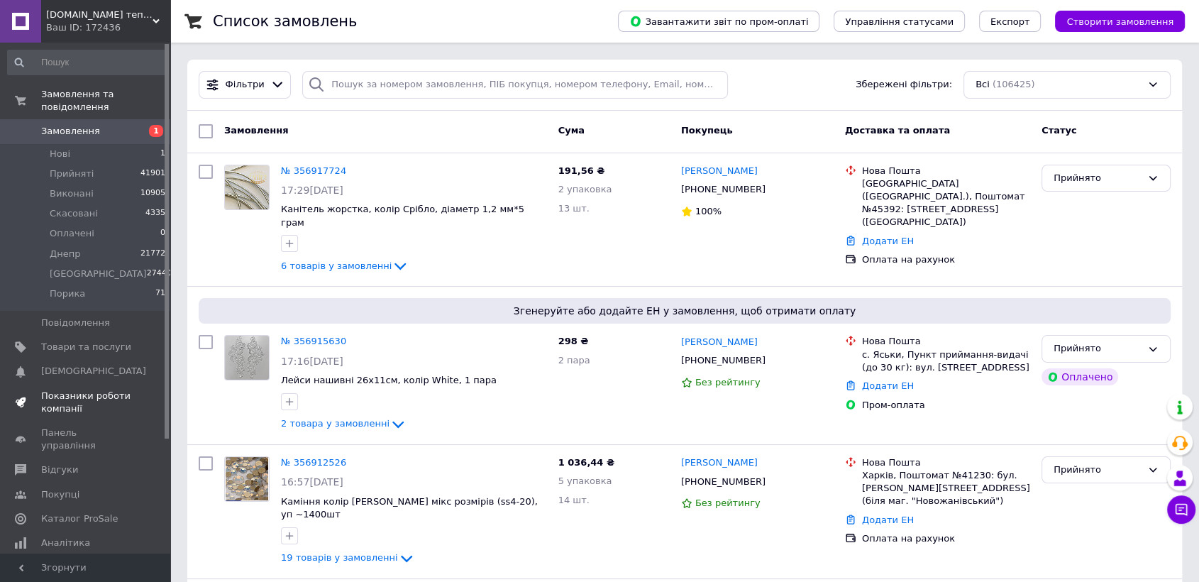
click at [68, 389] on span "Показники роботи компанії" at bounding box center [86, 402] width 90 height 26
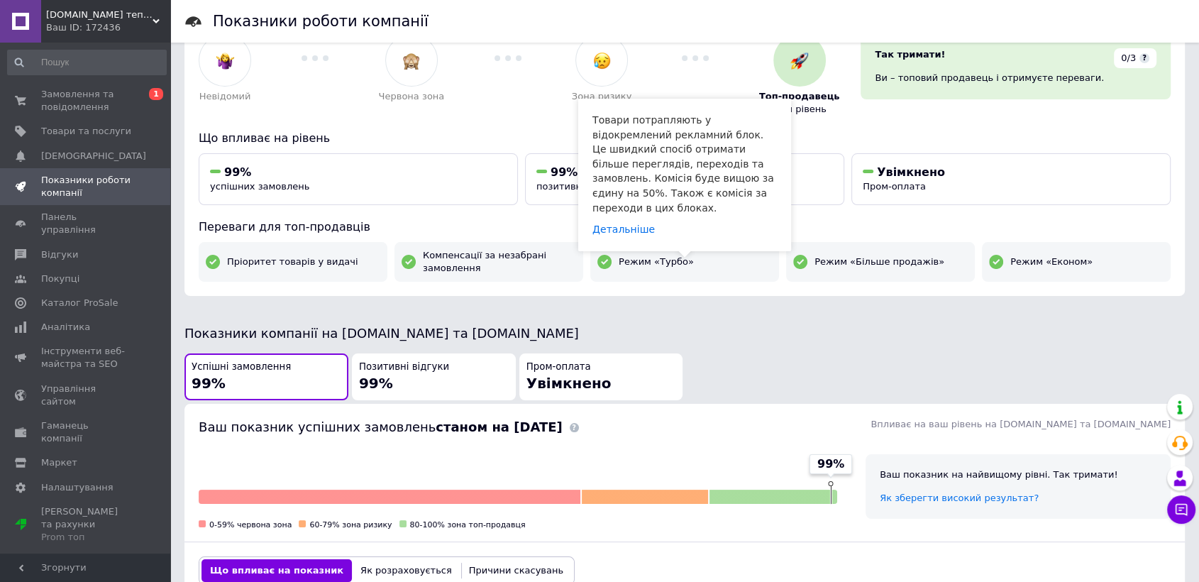
scroll to position [157, 0]
